Goal: Task Accomplishment & Management: Complete application form

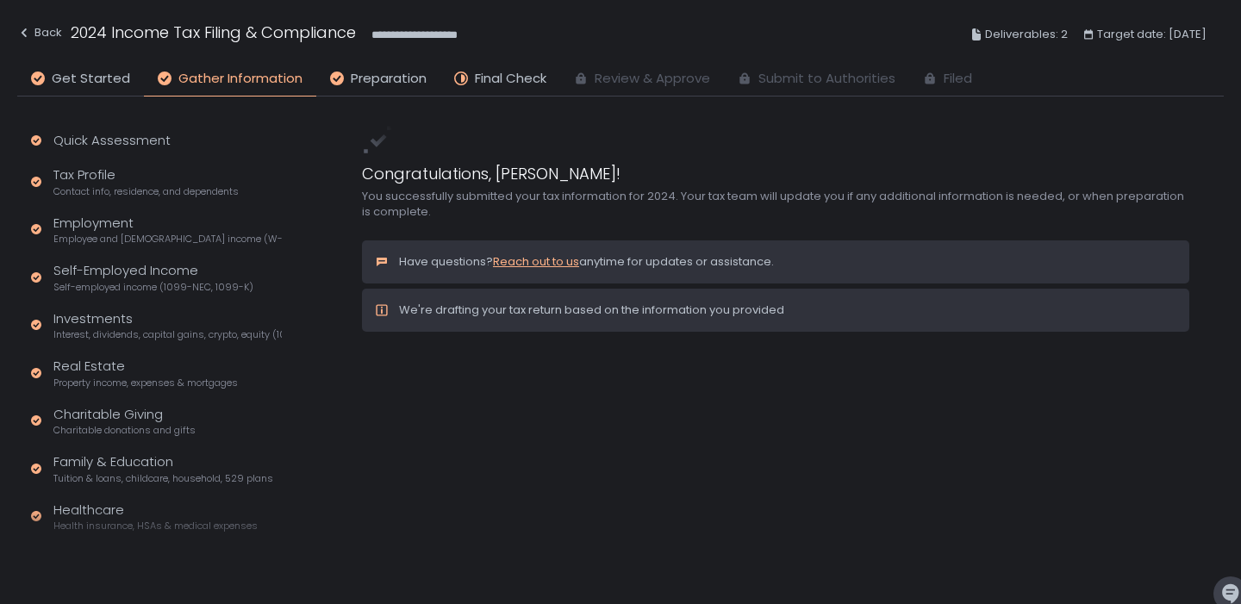
click at [394, 64] on div "**********" at bounding box center [620, 34] width 1206 height 63
click at [393, 76] on span "Preparation" at bounding box center [389, 79] width 76 height 20
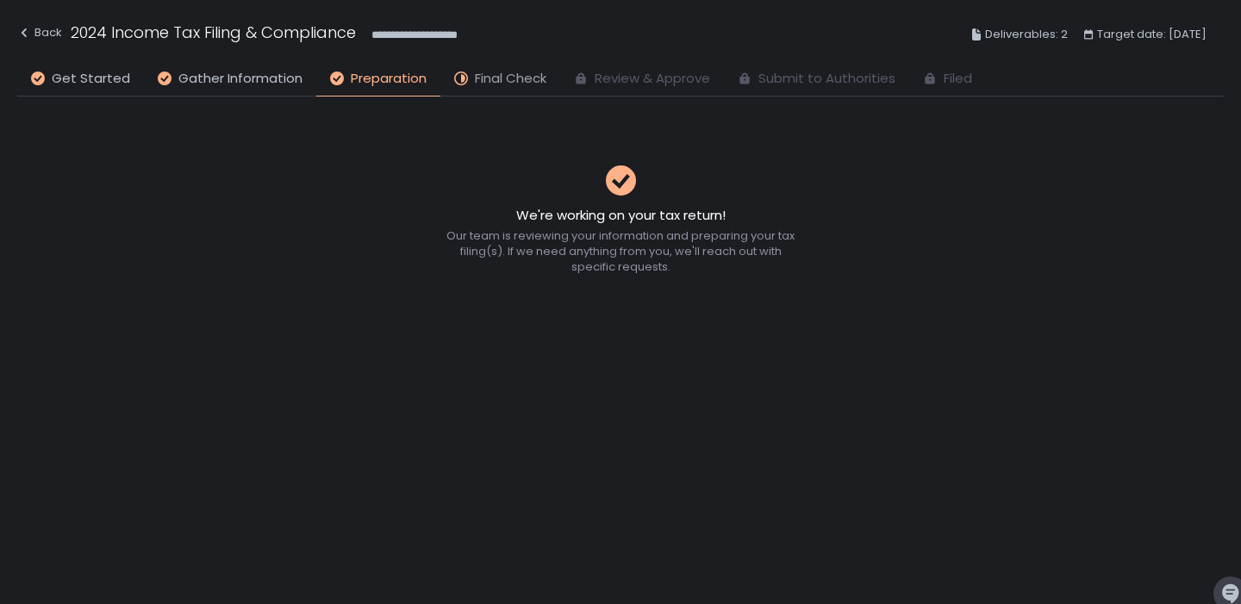
click at [510, 70] on span "Final Check" at bounding box center [511, 79] width 72 height 20
